Goal: Navigation & Orientation: Find specific page/section

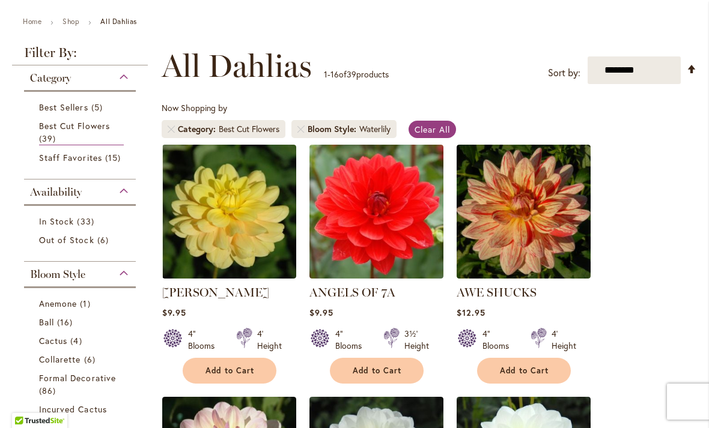
scroll to position [130, 0]
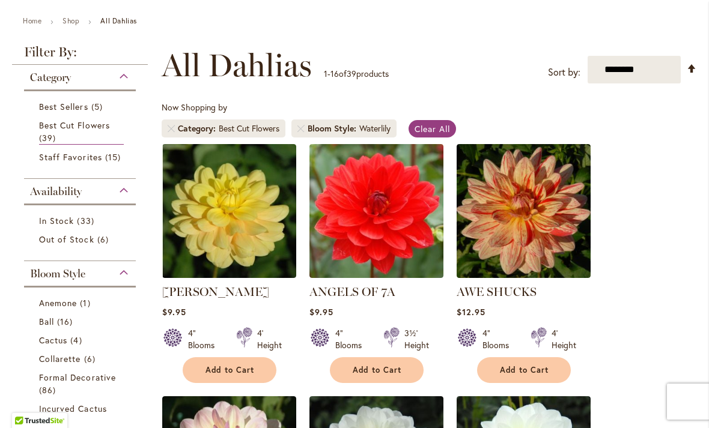
click at [57, 241] on span "Out of Stock" at bounding box center [66, 239] width 55 height 11
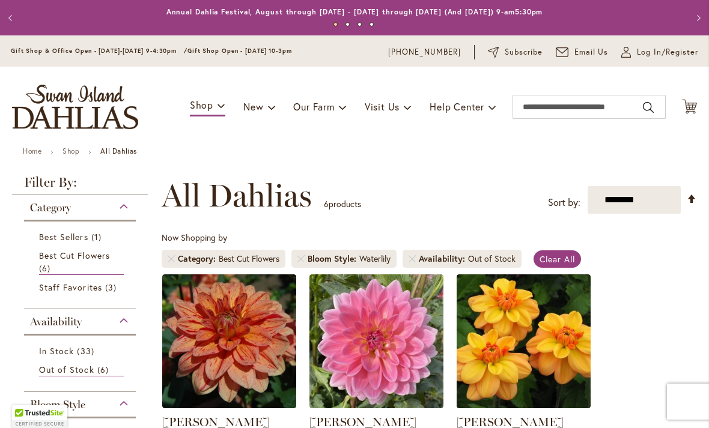
click at [79, 237] on span "Best Sellers" at bounding box center [63, 236] width 49 height 11
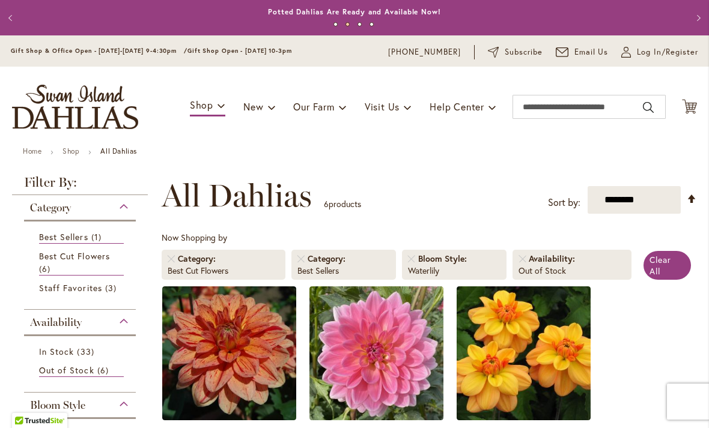
click at [74, 151] on link "Shop" at bounding box center [70, 151] width 17 height 9
